Goal: Find specific page/section: Find specific page/section

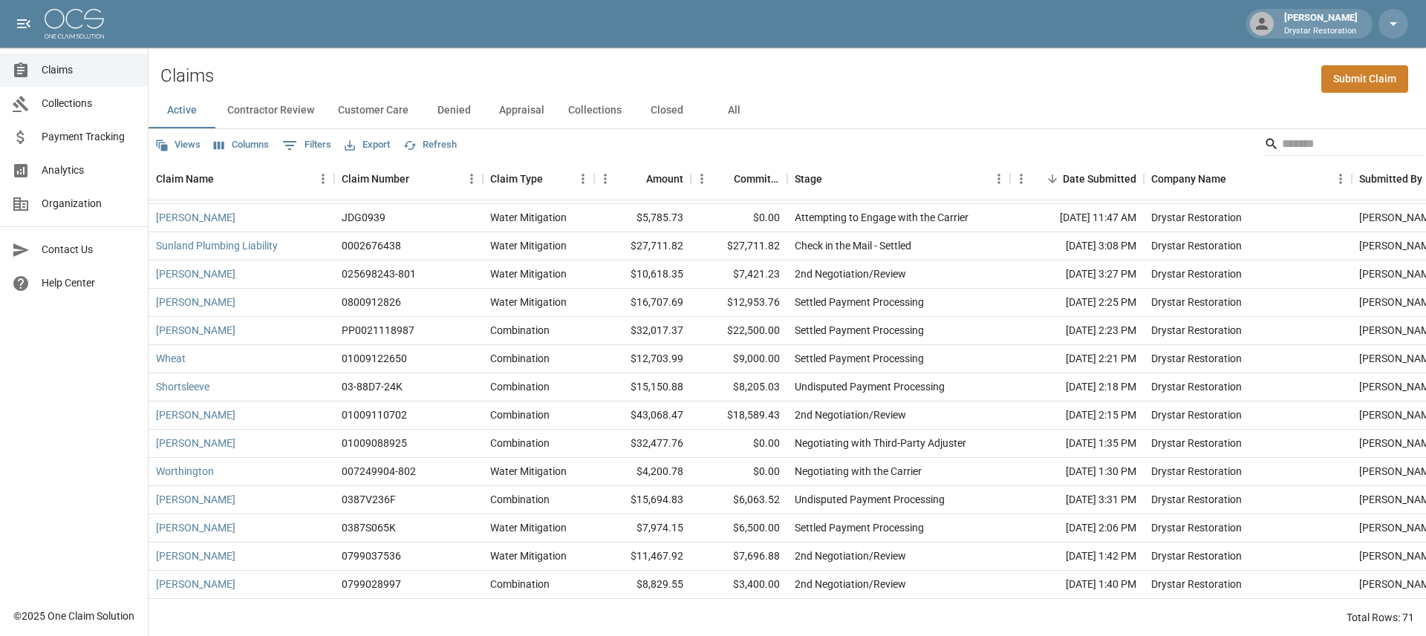
scroll to position [1213, 0]
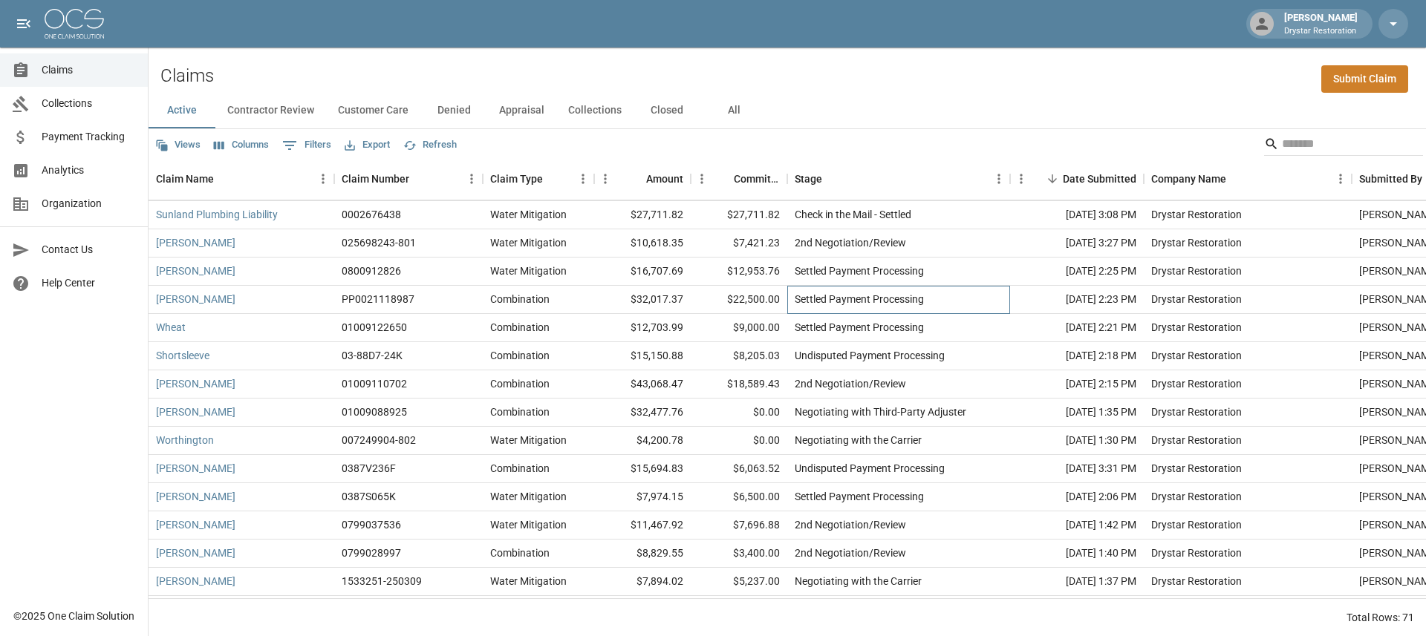
click at [795, 299] on div "Settled Payment Processing" at bounding box center [858, 299] width 129 height 15
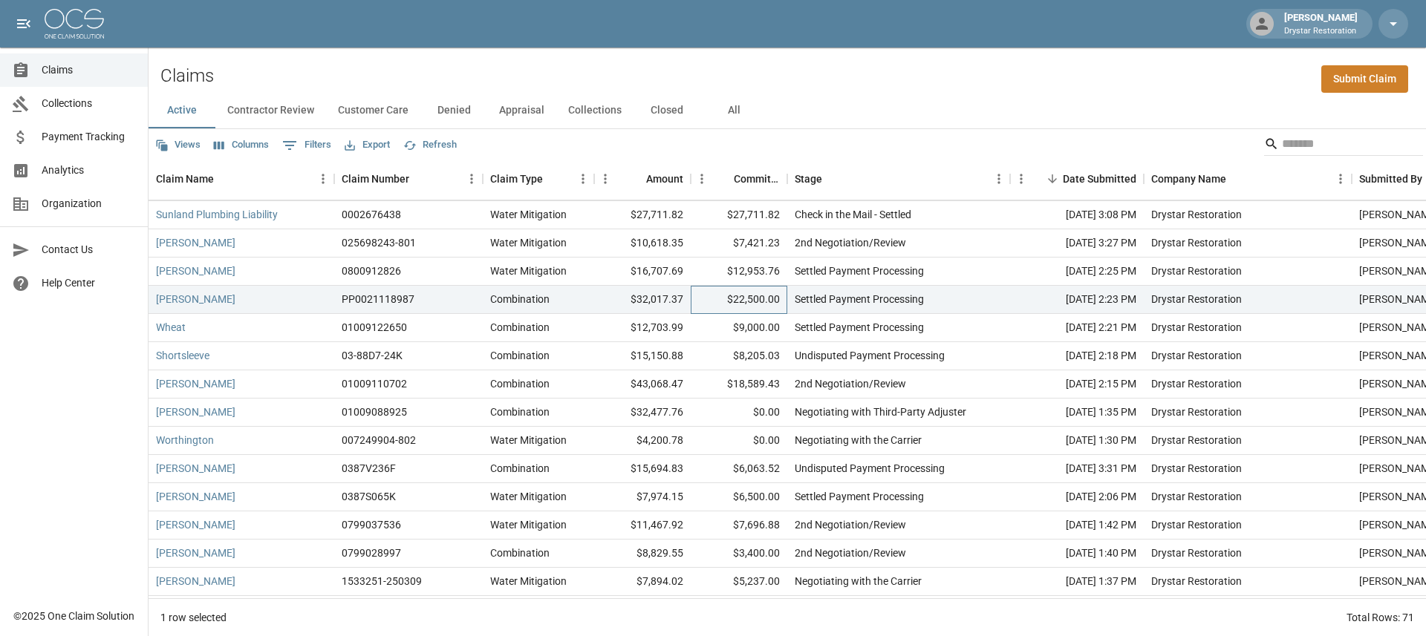
click at [768, 304] on div "$22,500.00" at bounding box center [739, 300] width 97 height 28
click at [199, 273] on link "[PERSON_NAME]" at bounding box center [195, 271] width 79 height 15
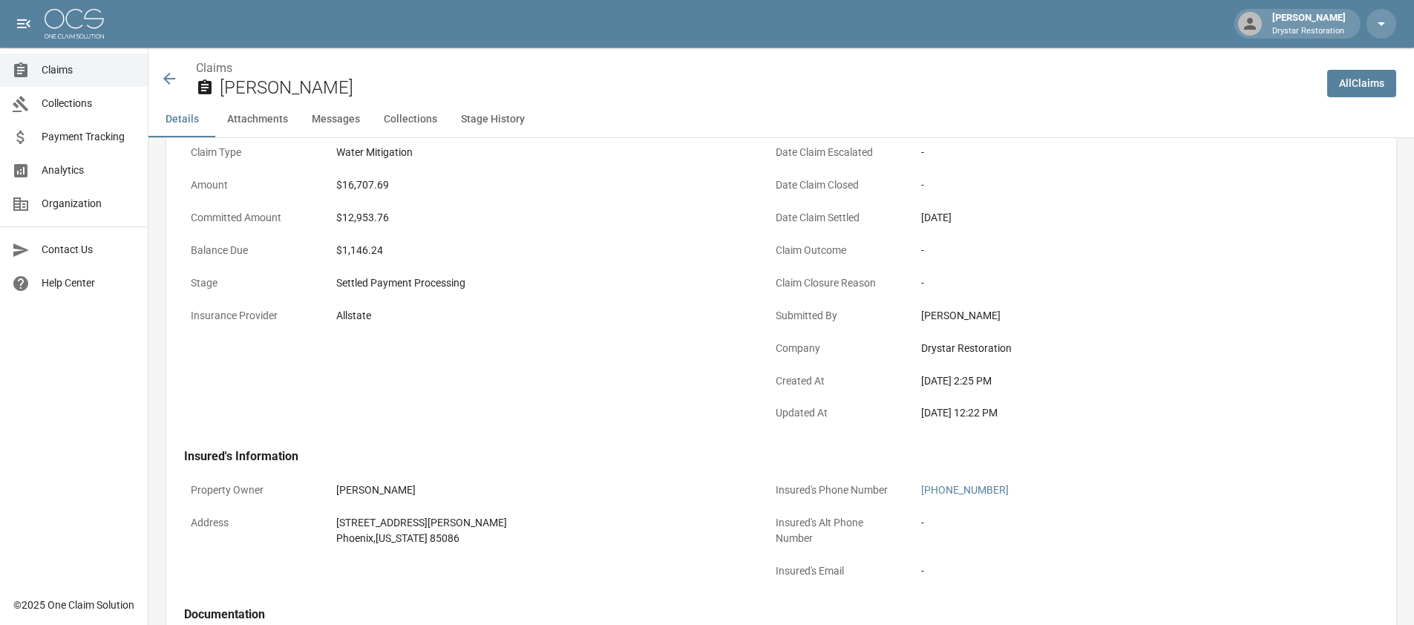
scroll to position [190, 0]
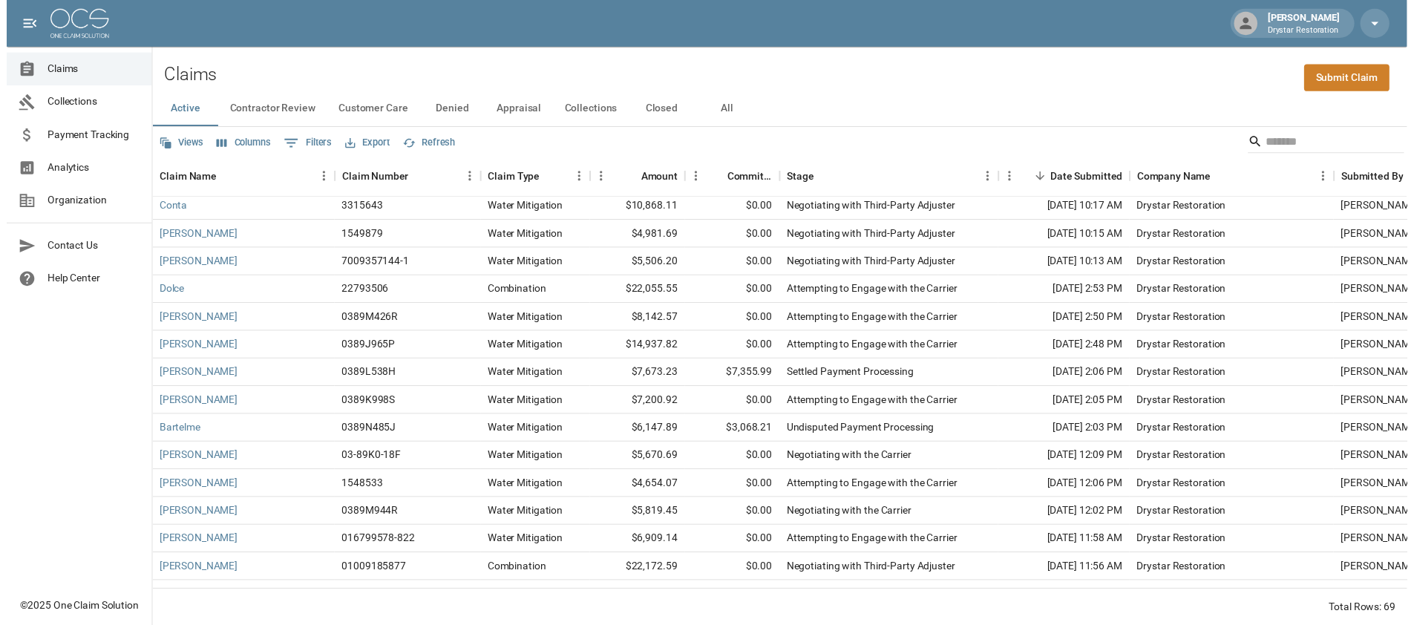
scroll to position [391, 0]
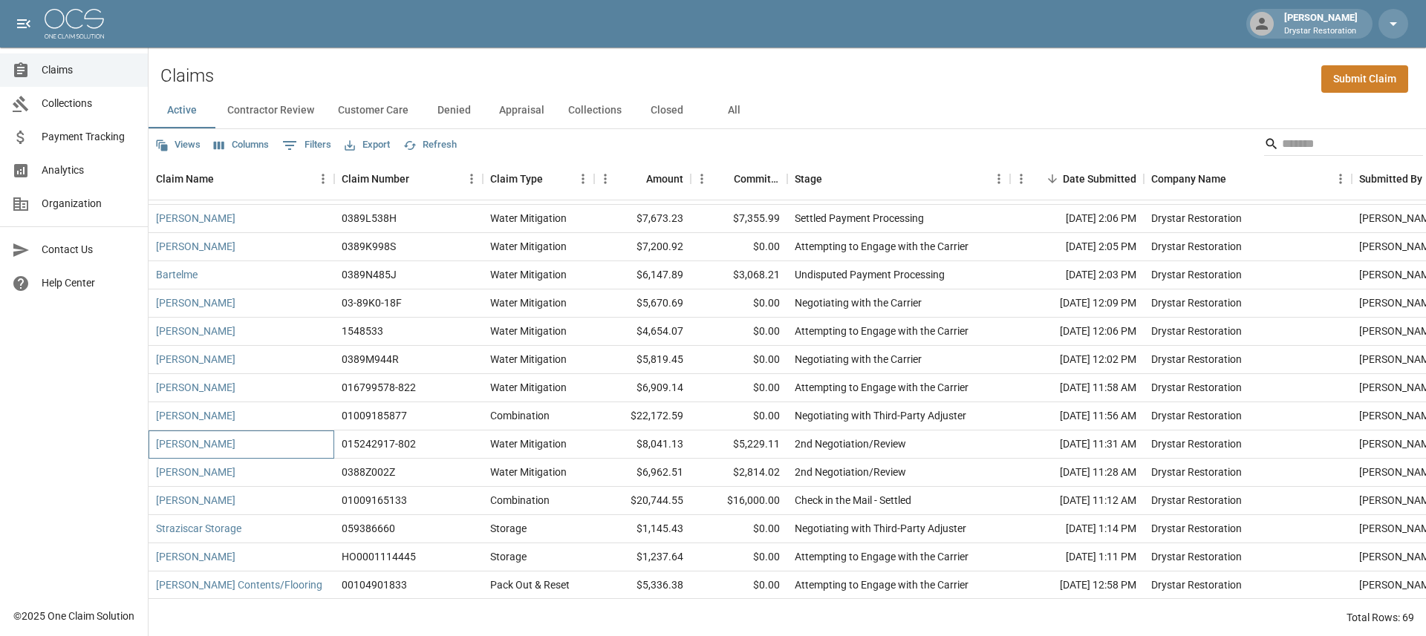
click at [182, 451] on div "Martinez" at bounding box center [242, 445] width 186 height 28
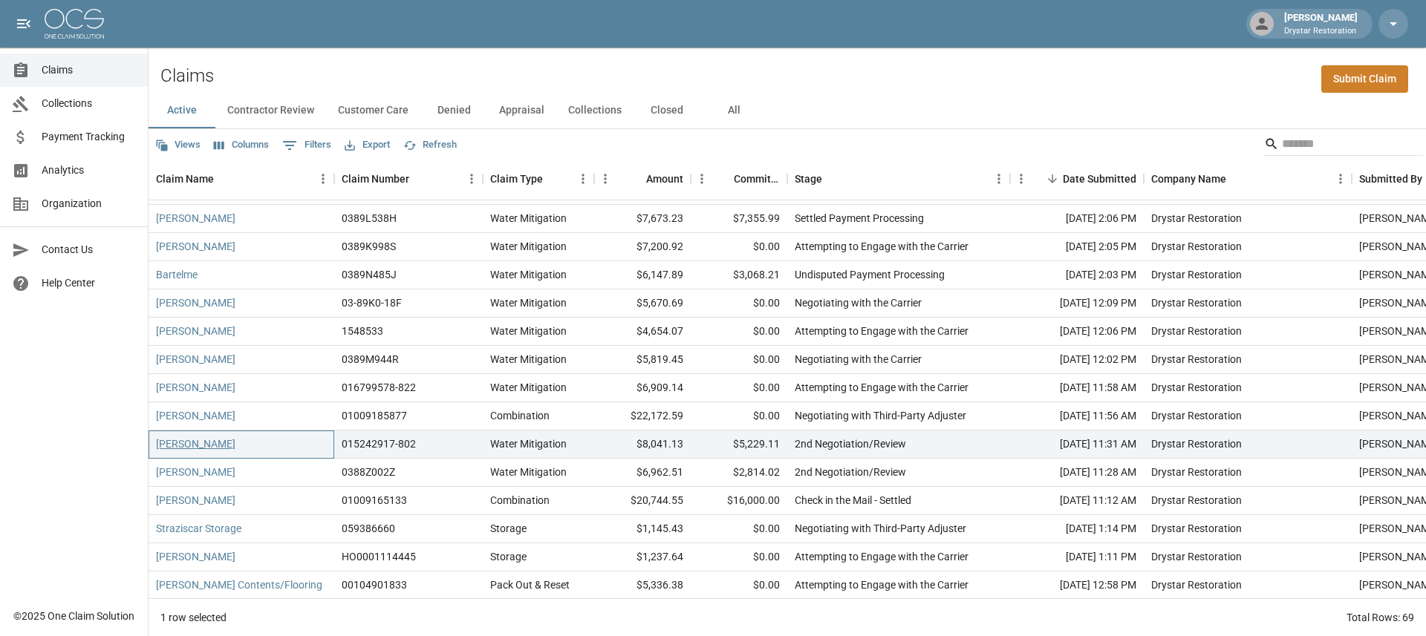
click at [186, 443] on link "Martinez" at bounding box center [195, 444] width 79 height 15
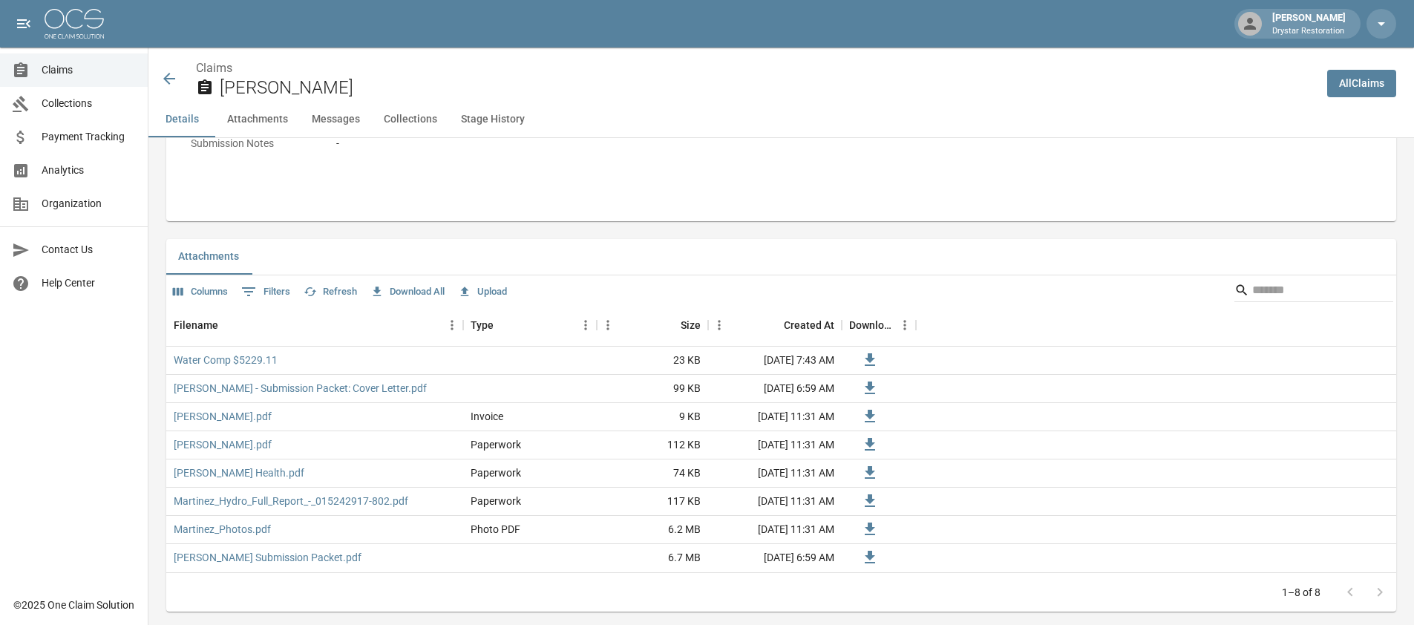
scroll to position [980, 0]
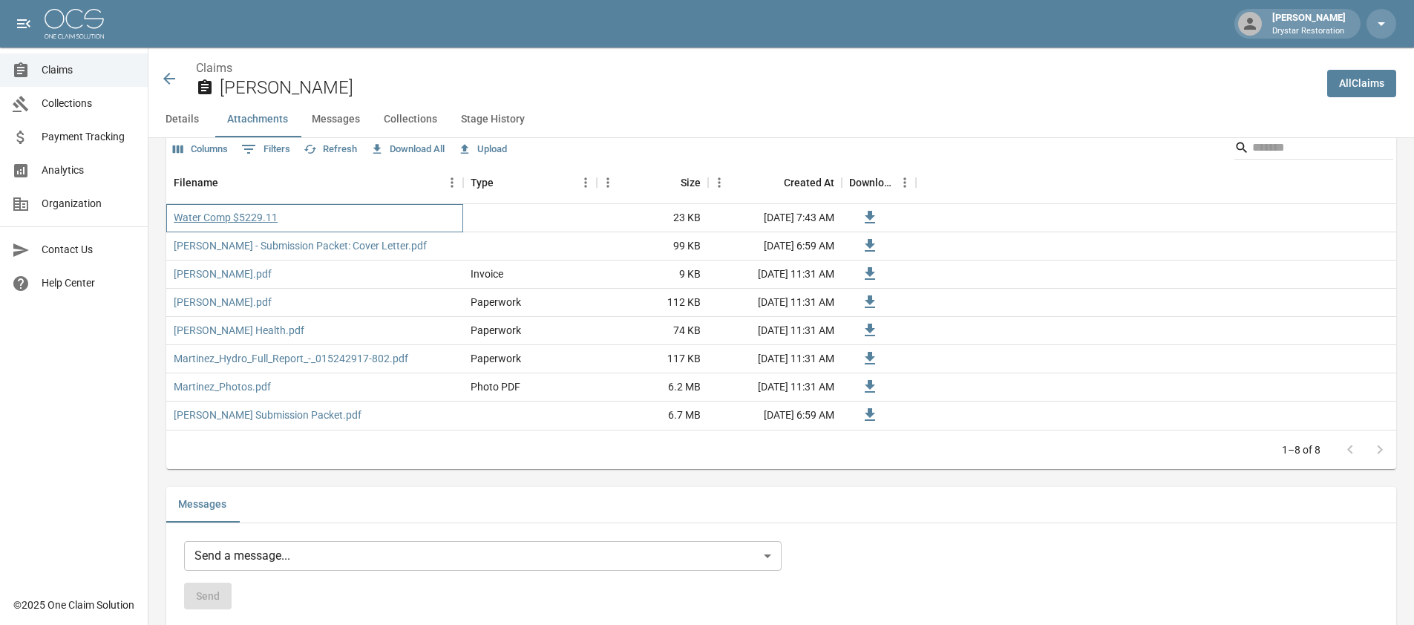
click at [262, 217] on link "Water Comp $5229.11" at bounding box center [226, 217] width 104 height 15
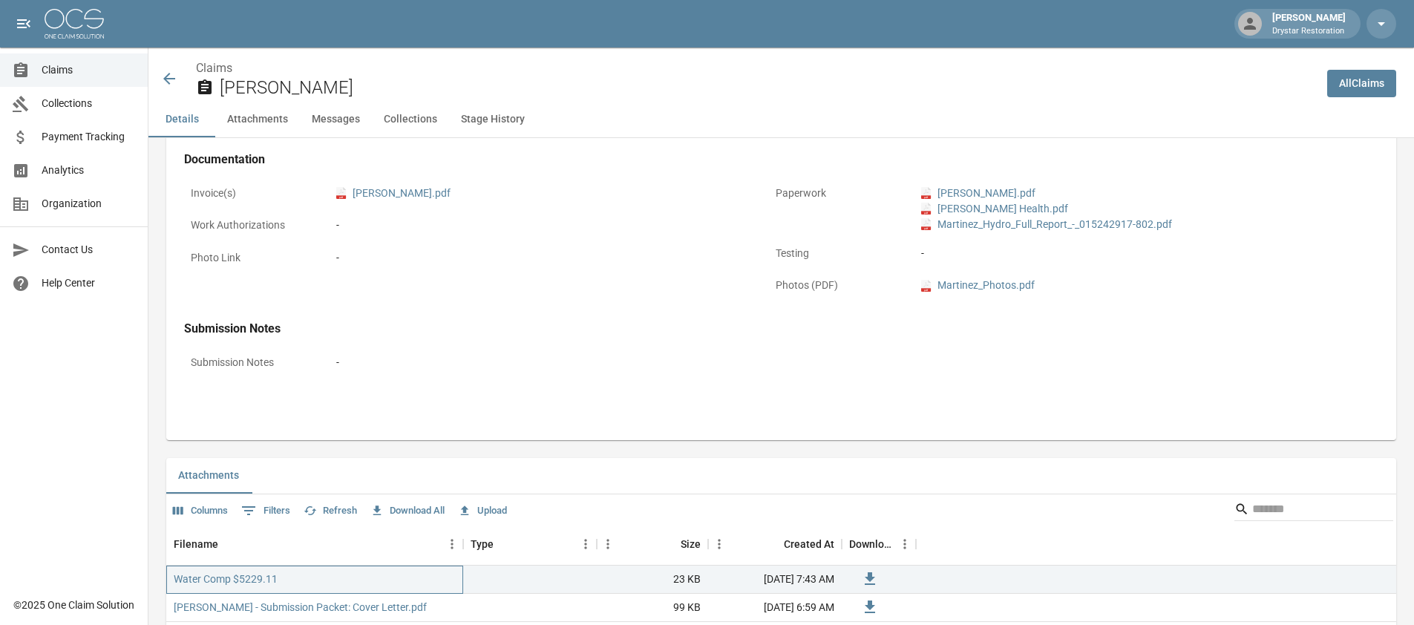
scroll to position [748, 0]
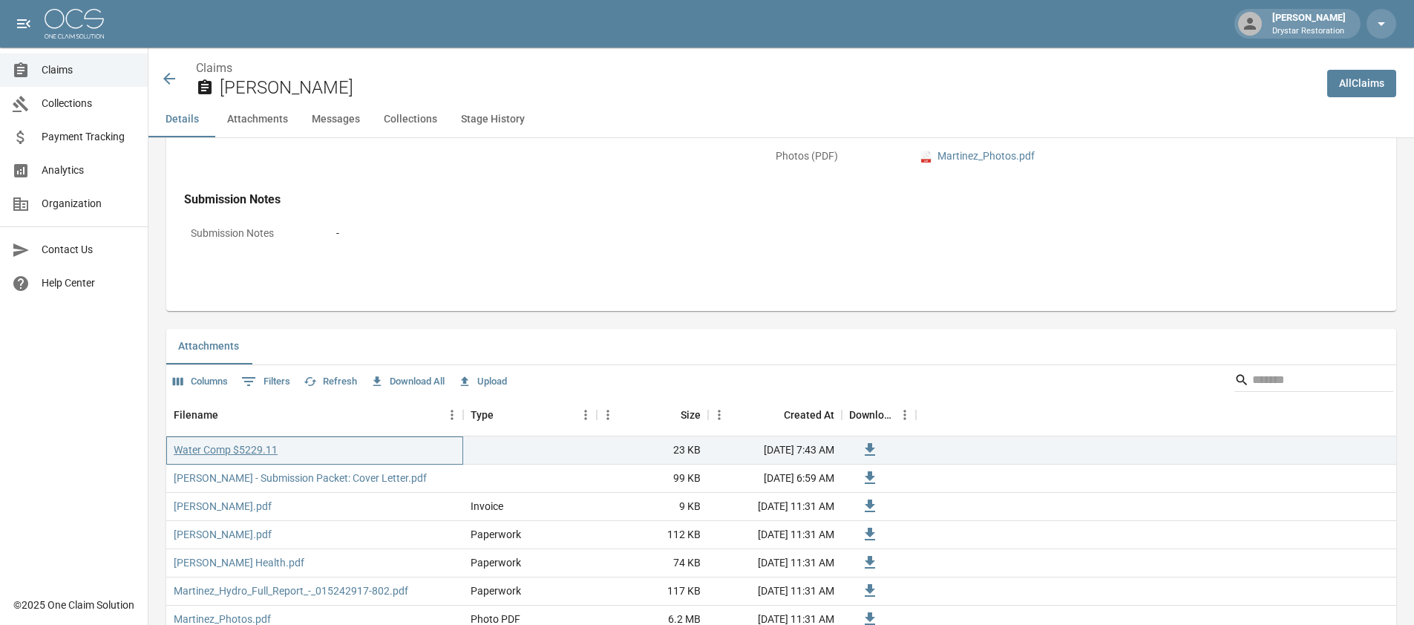
click at [240, 448] on link "Water Comp $5229.11" at bounding box center [226, 450] width 104 height 15
